Goal: Transaction & Acquisition: Download file/media

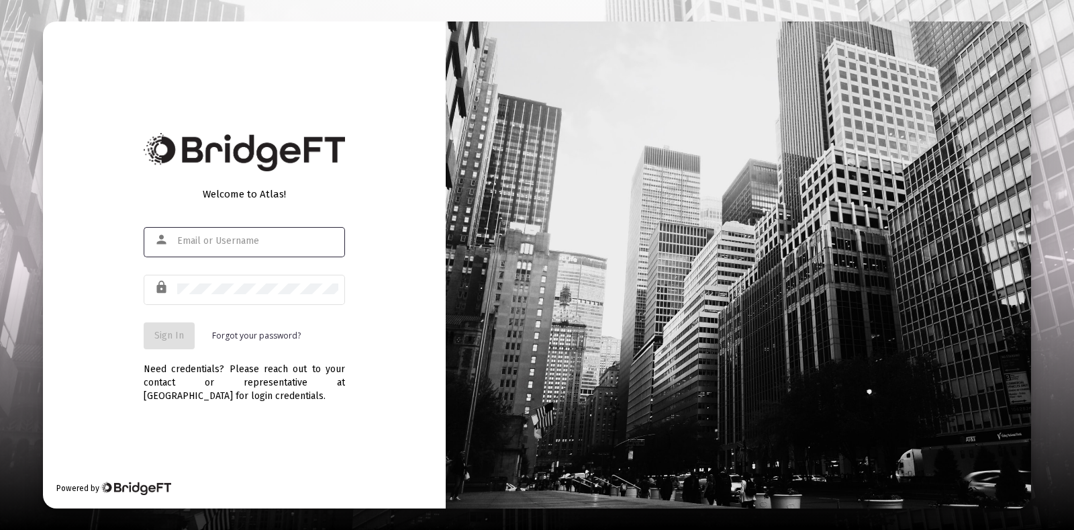
type input "[EMAIL_ADDRESS][DOMAIN_NAME]"
click at [141, 324] on div "Welcome to Atlas! person [EMAIL_ADDRESS][DOMAIN_NAME] lock Sign In Forgot your …" at bounding box center [244, 264] width 403 height 487
click at [166, 338] on span "Sign In" at bounding box center [169, 335] width 30 height 11
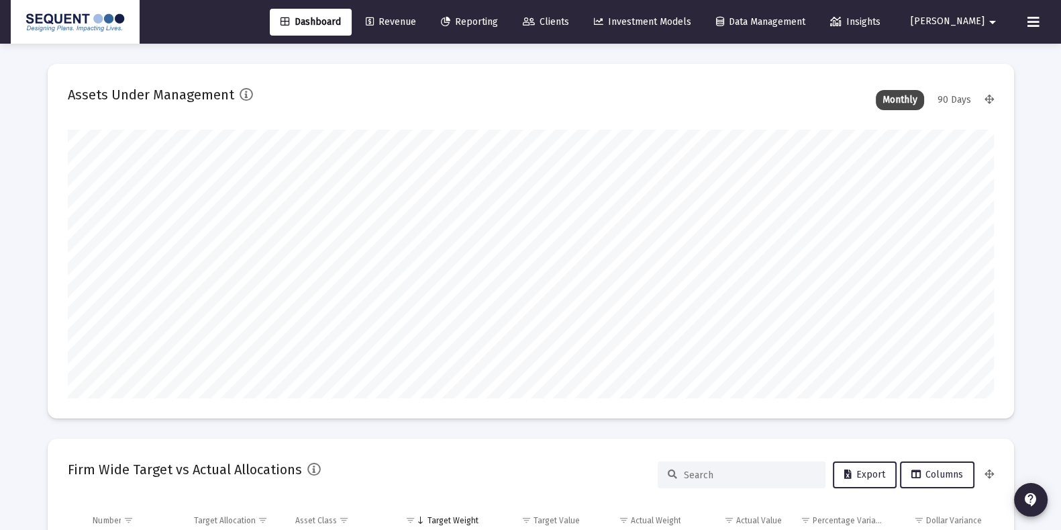
scroll to position [268, 498]
type input "[DATE]"
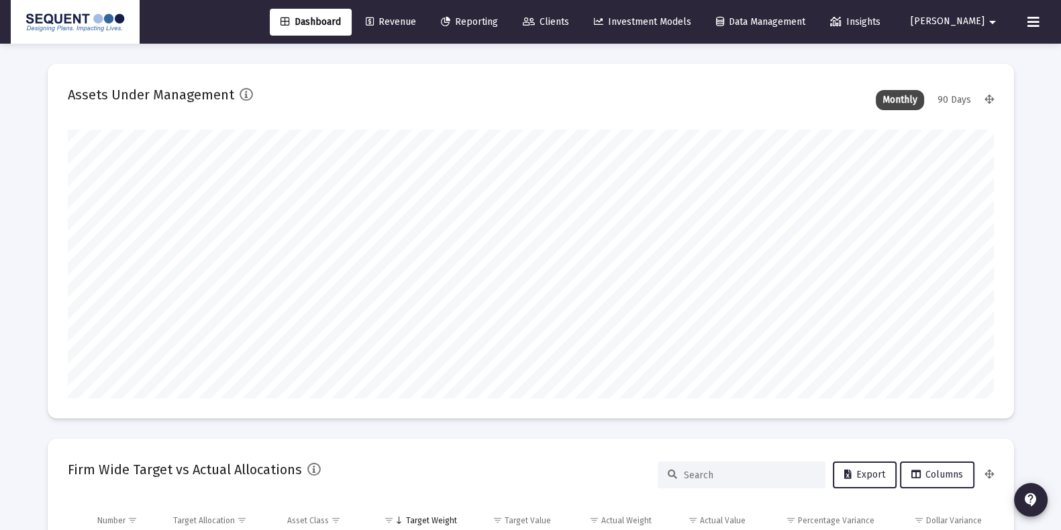
click at [569, 19] on span "Clients" at bounding box center [546, 21] width 46 height 11
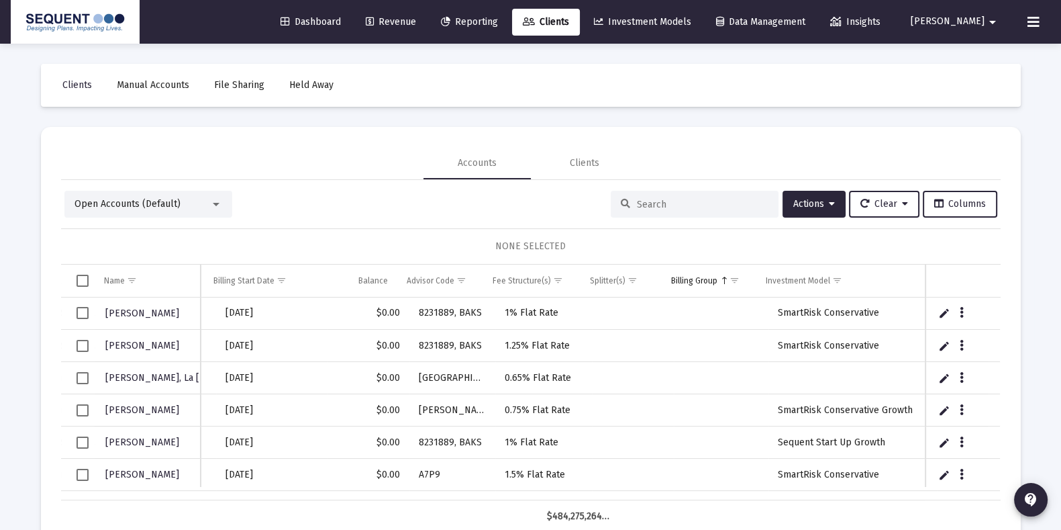
scroll to position [0, 537]
click at [811, 205] on span "Actions" at bounding box center [814, 203] width 42 height 11
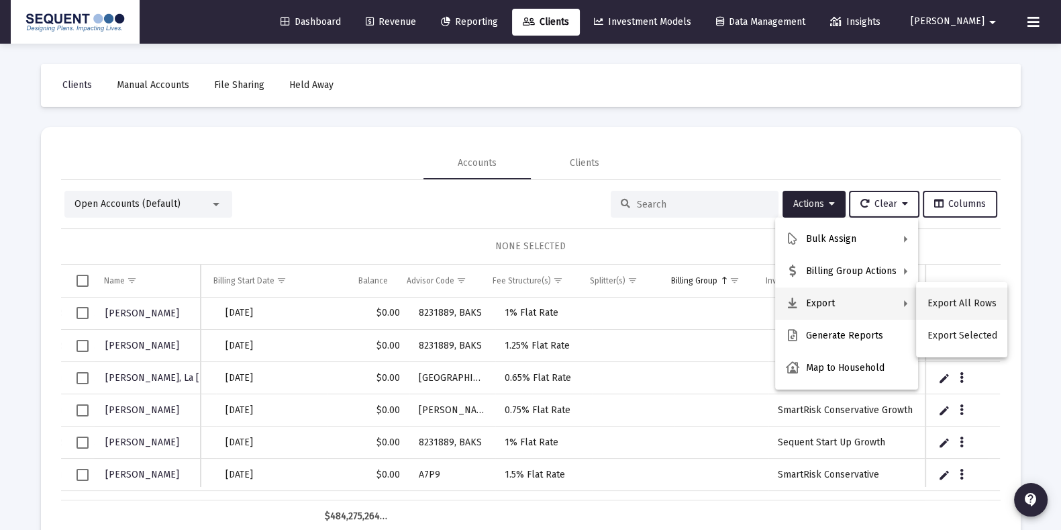
click at [961, 298] on button "Export All Rows" at bounding box center [961, 303] width 91 height 32
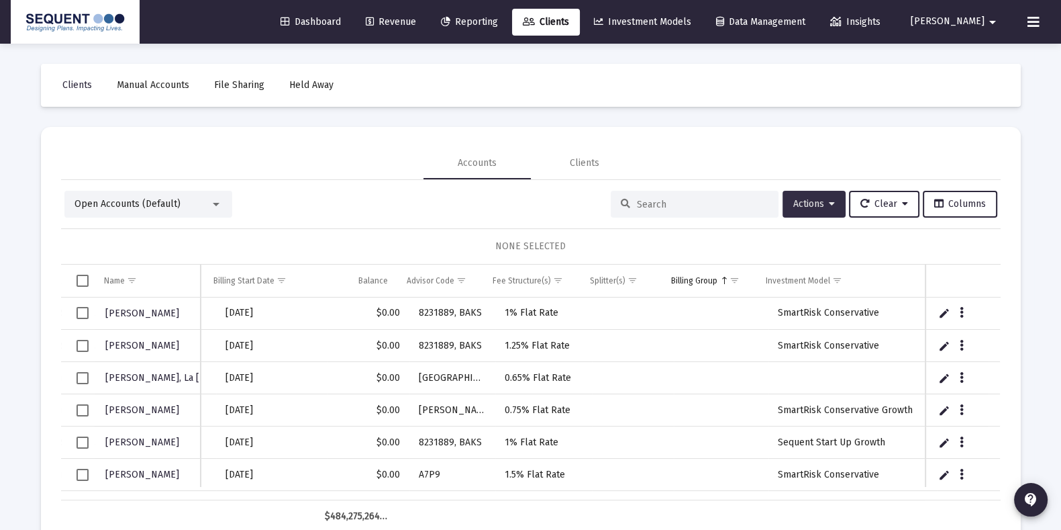
click at [808, 199] on span "Actions" at bounding box center [814, 203] width 42 height 11
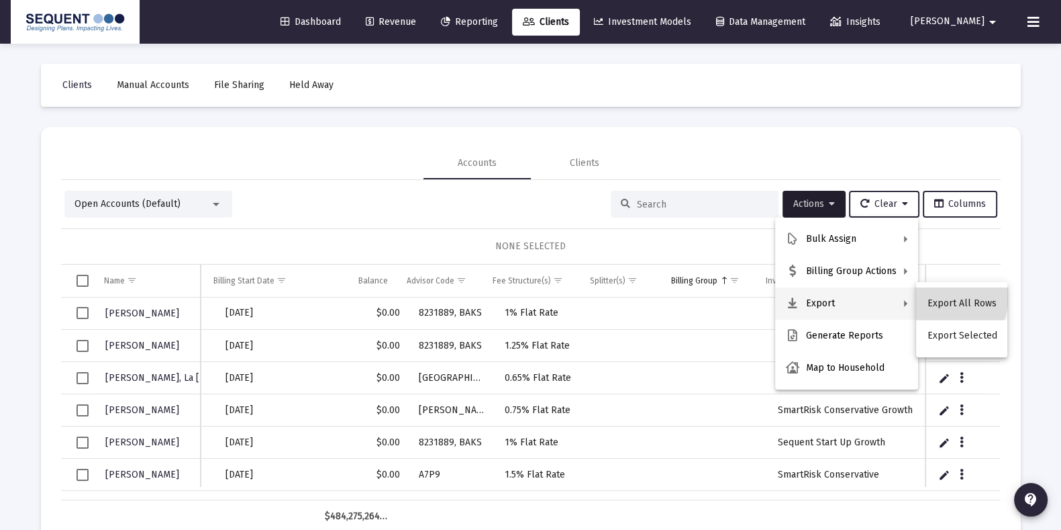
click at [935, 295] on button "Export All Rows" at bounding box center [961, 303] width 91 height 32
